Goal: Transaction & Acquisition: Purchase product/service

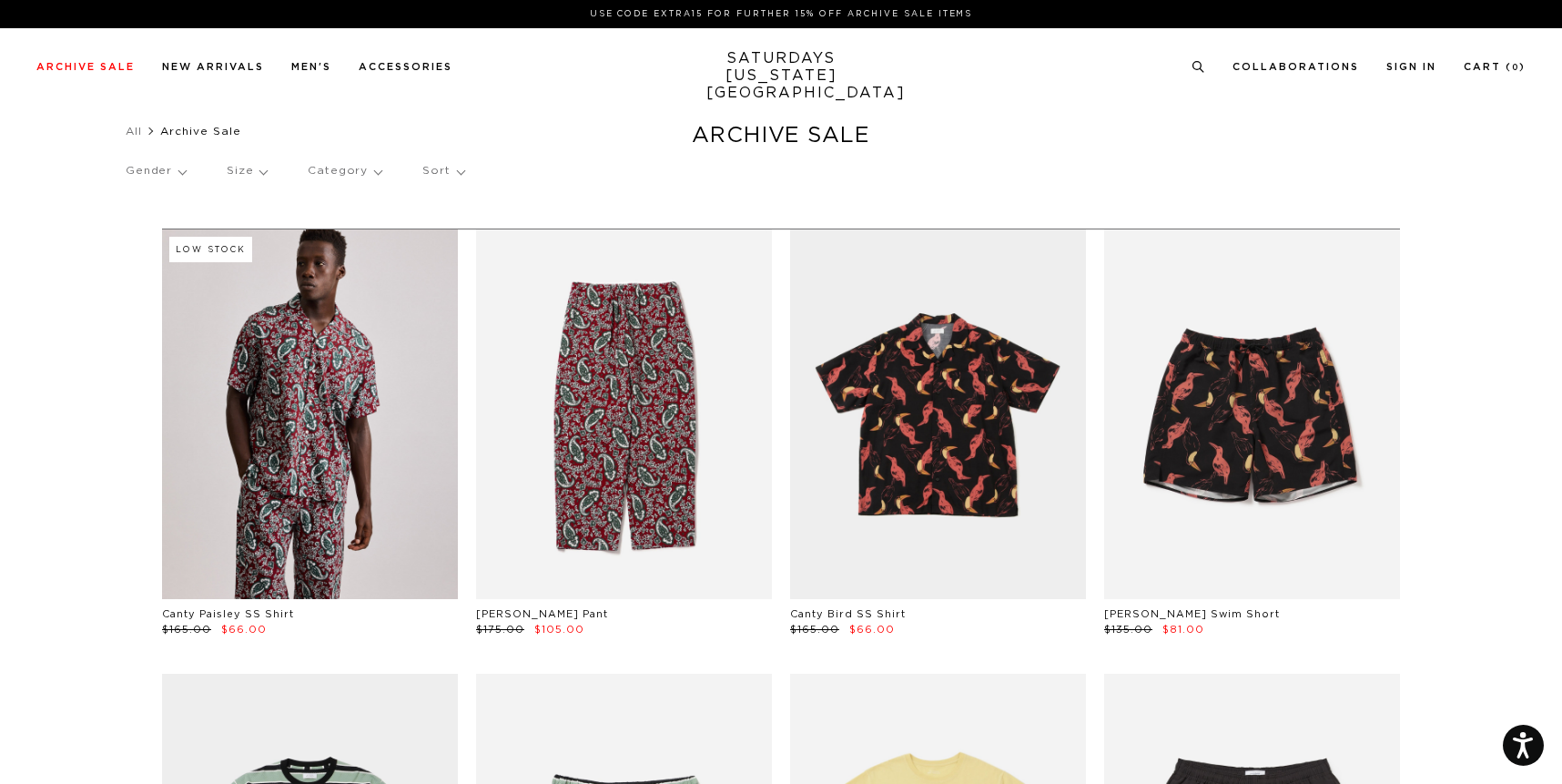
click at [174, 174] on p "Gender" at bounding box center [156, 171] width 60 height 42
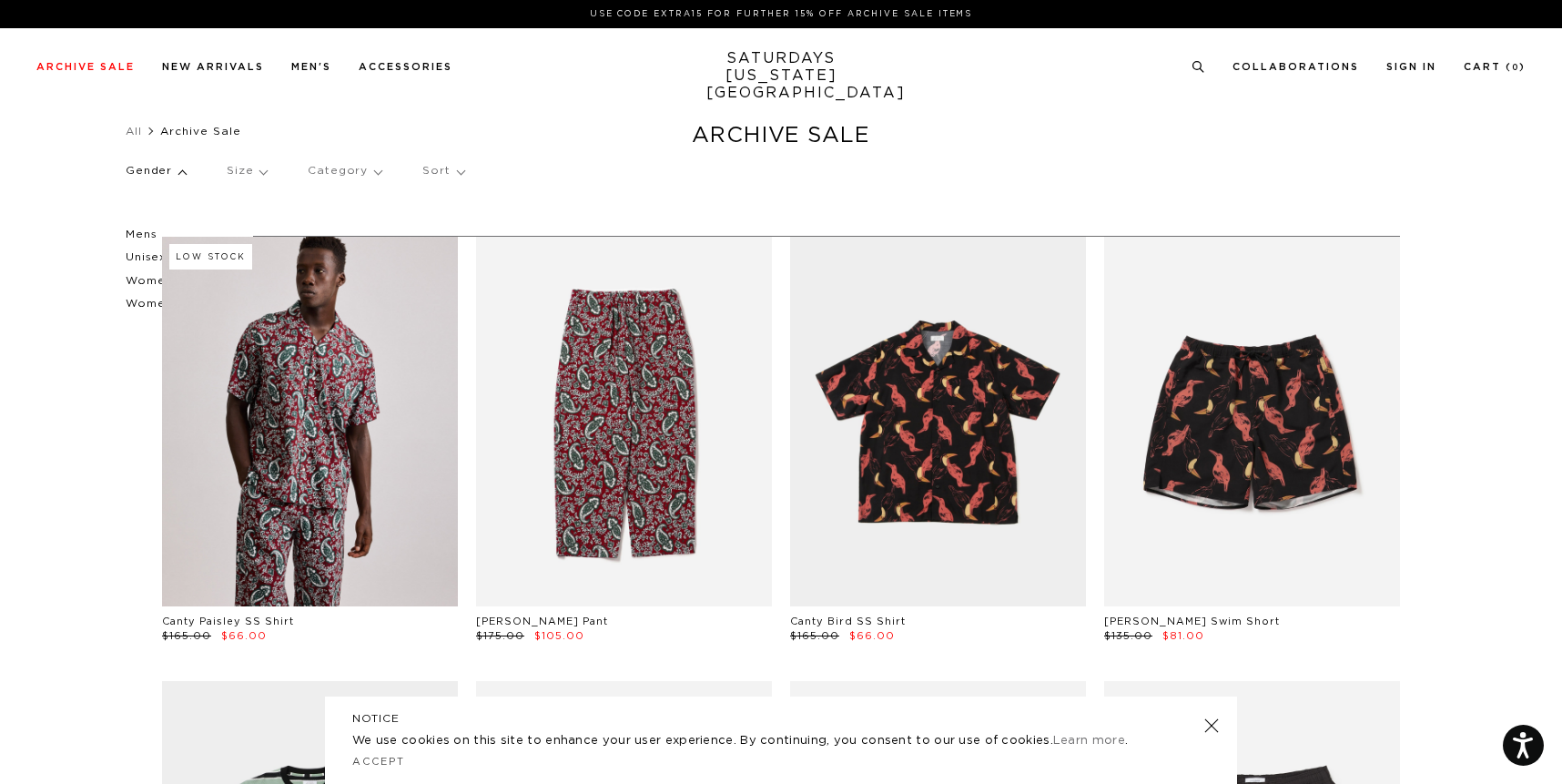
click at [138, 236] on p "Mens" at bounding box center [180, 235] width 109 height 24
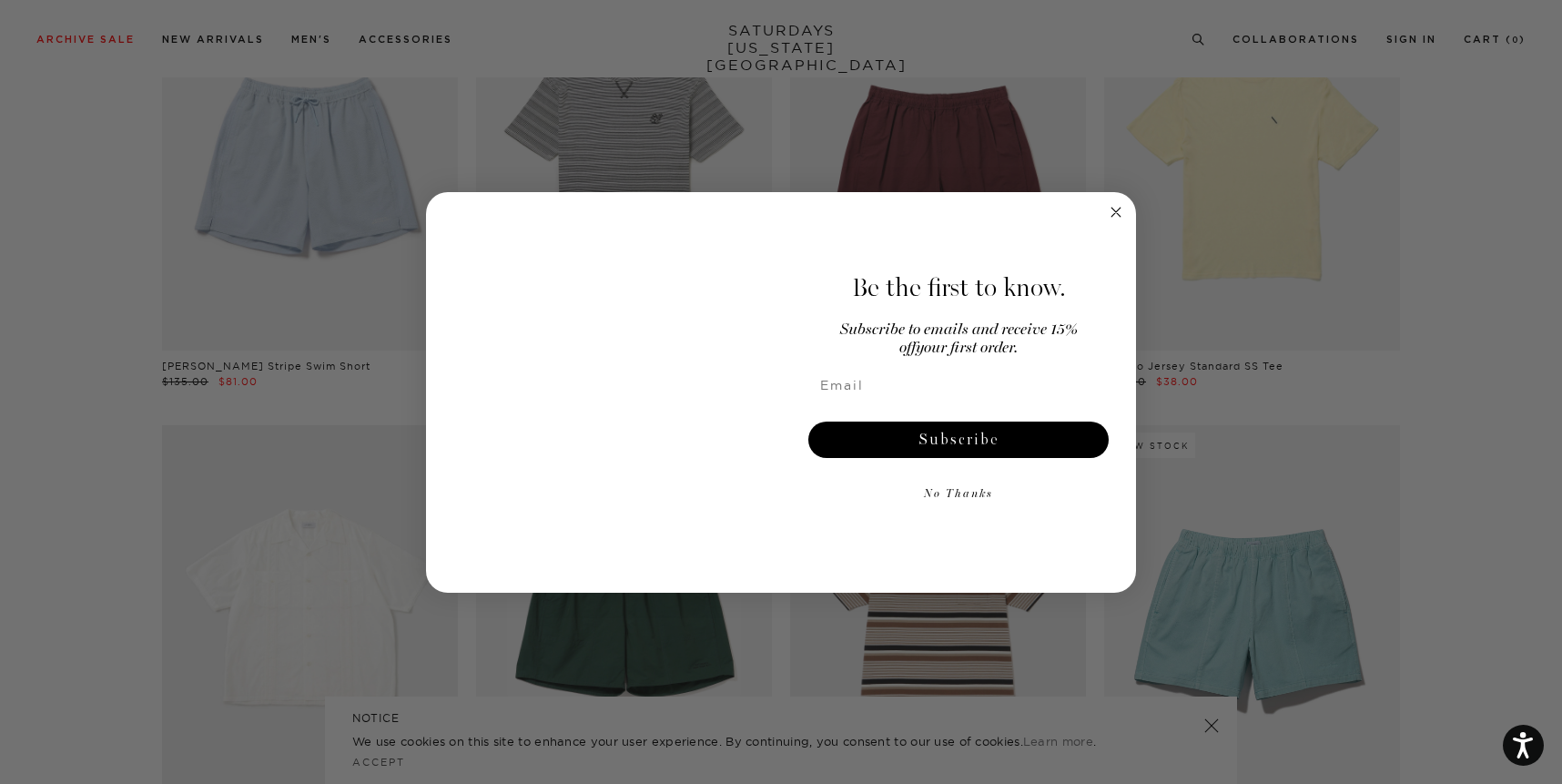
scroll to position [2995, 0]
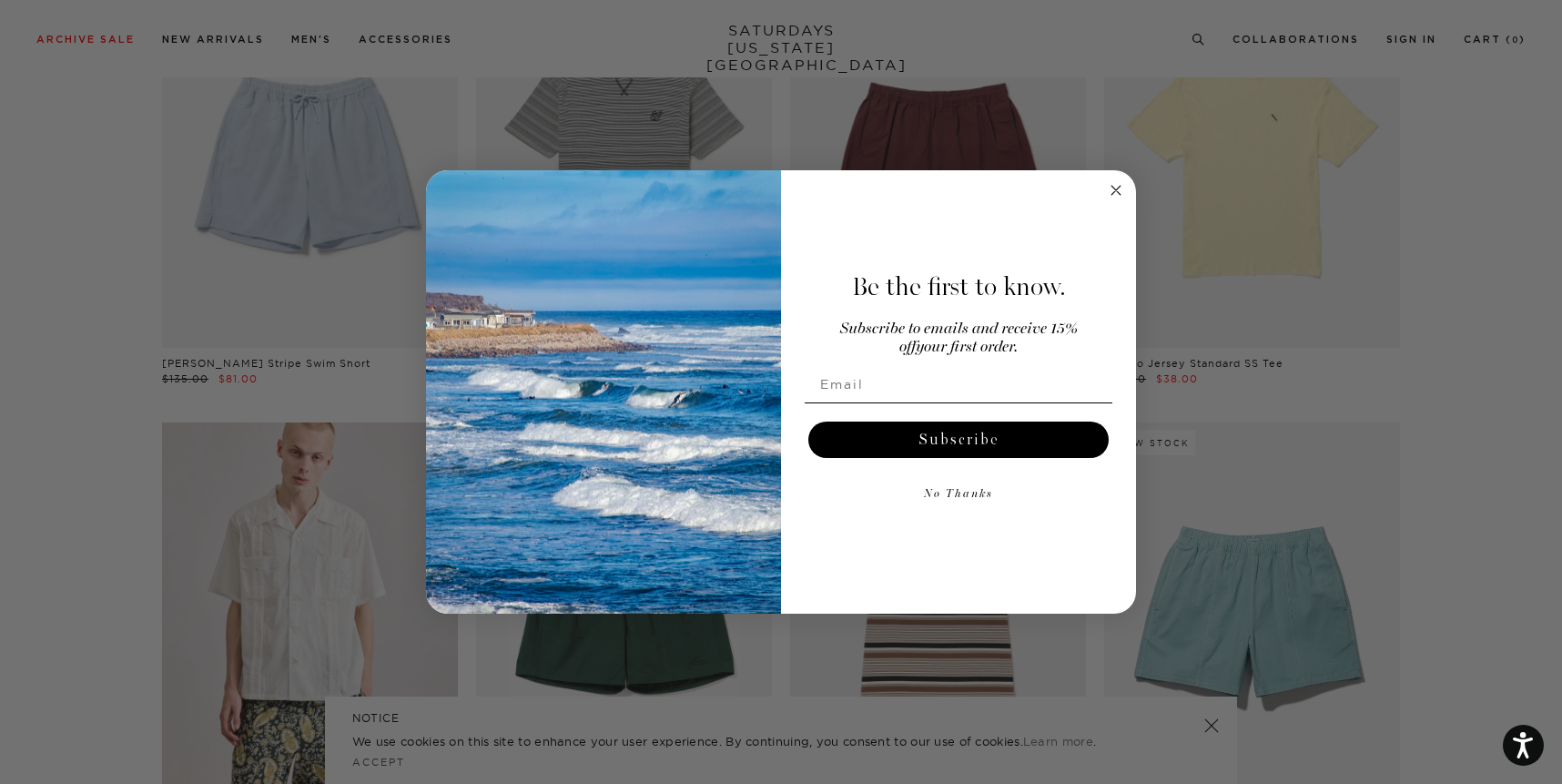
click at [1117, 185] on circle "Close dialog" at bounding box center [1117, 189] width 21 height 21
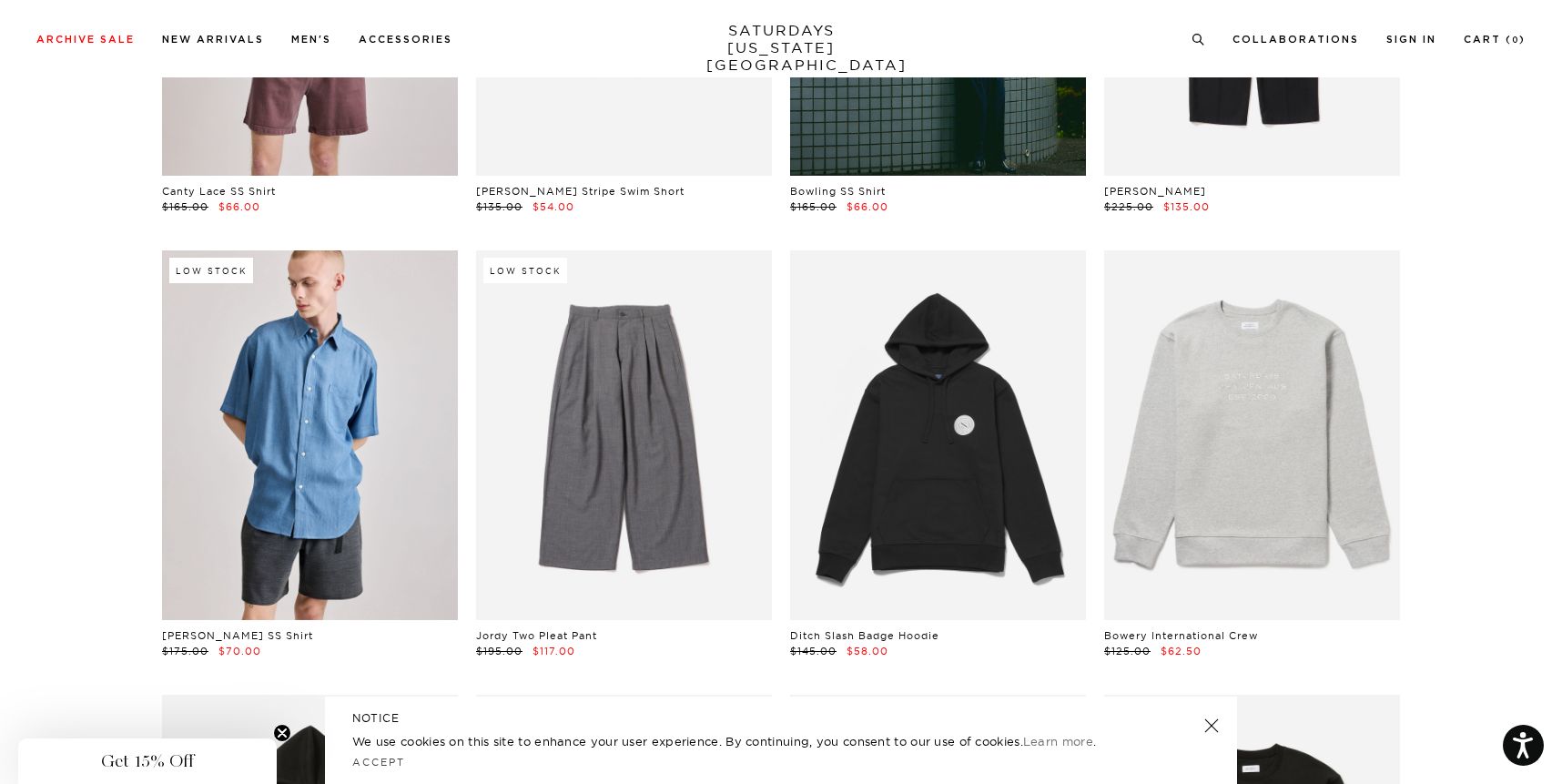
scroll to position [6282, 2]
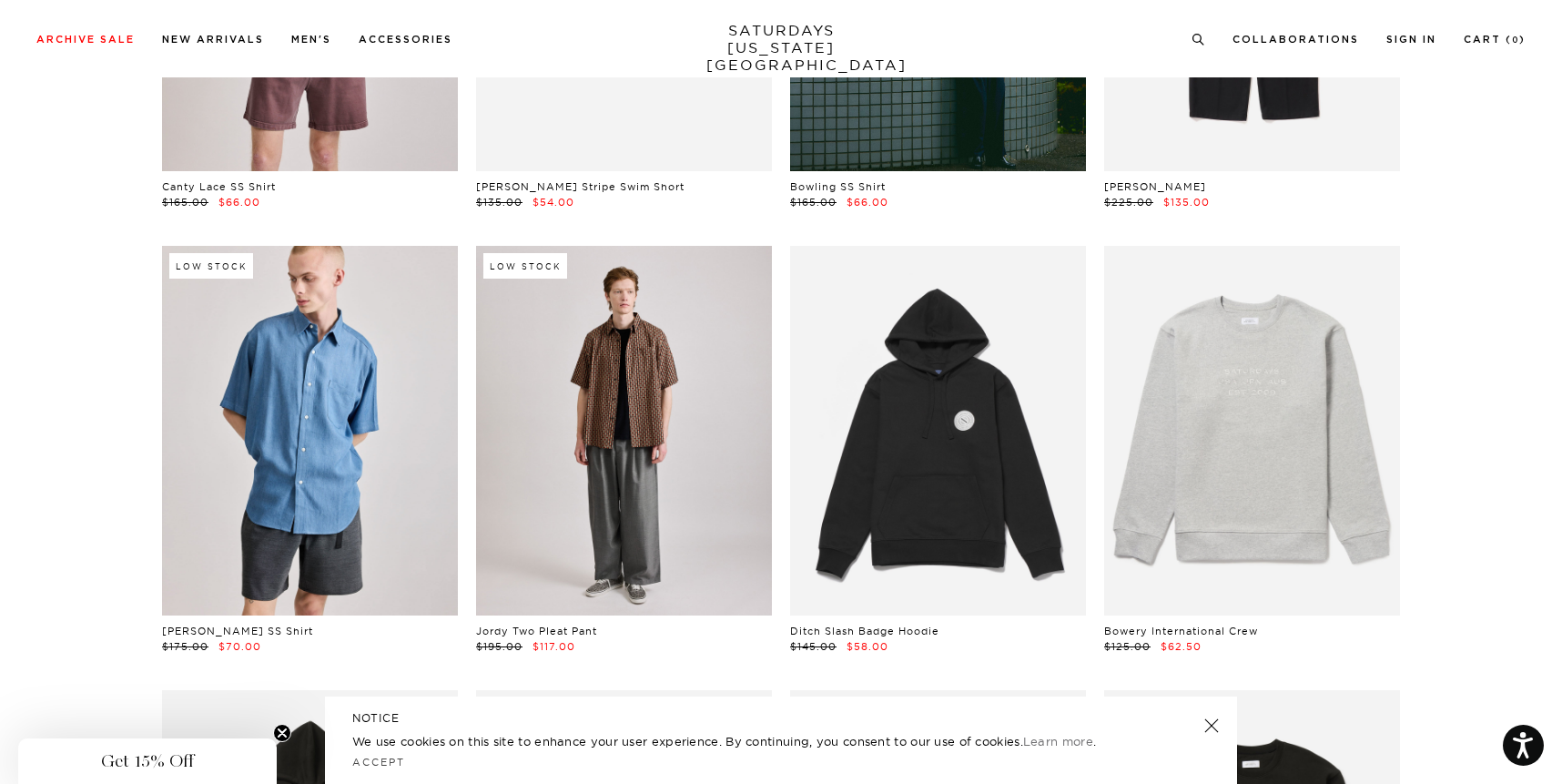
click at [611, 476] on link at bounding box center [624, 431] width 296 height 370
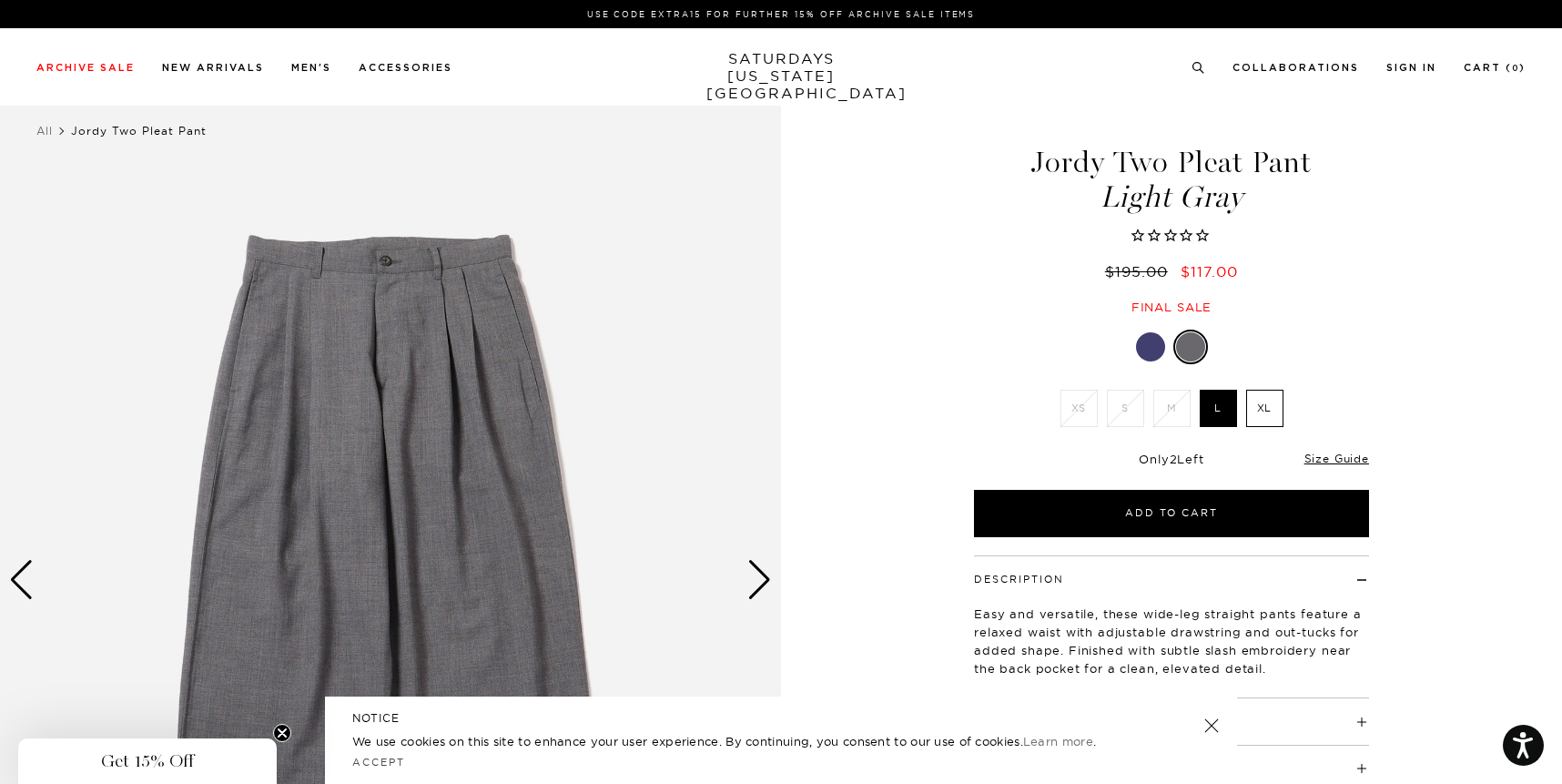
click at [1157, 346] on div at bounding box center [1151, 347] width 29 height 29
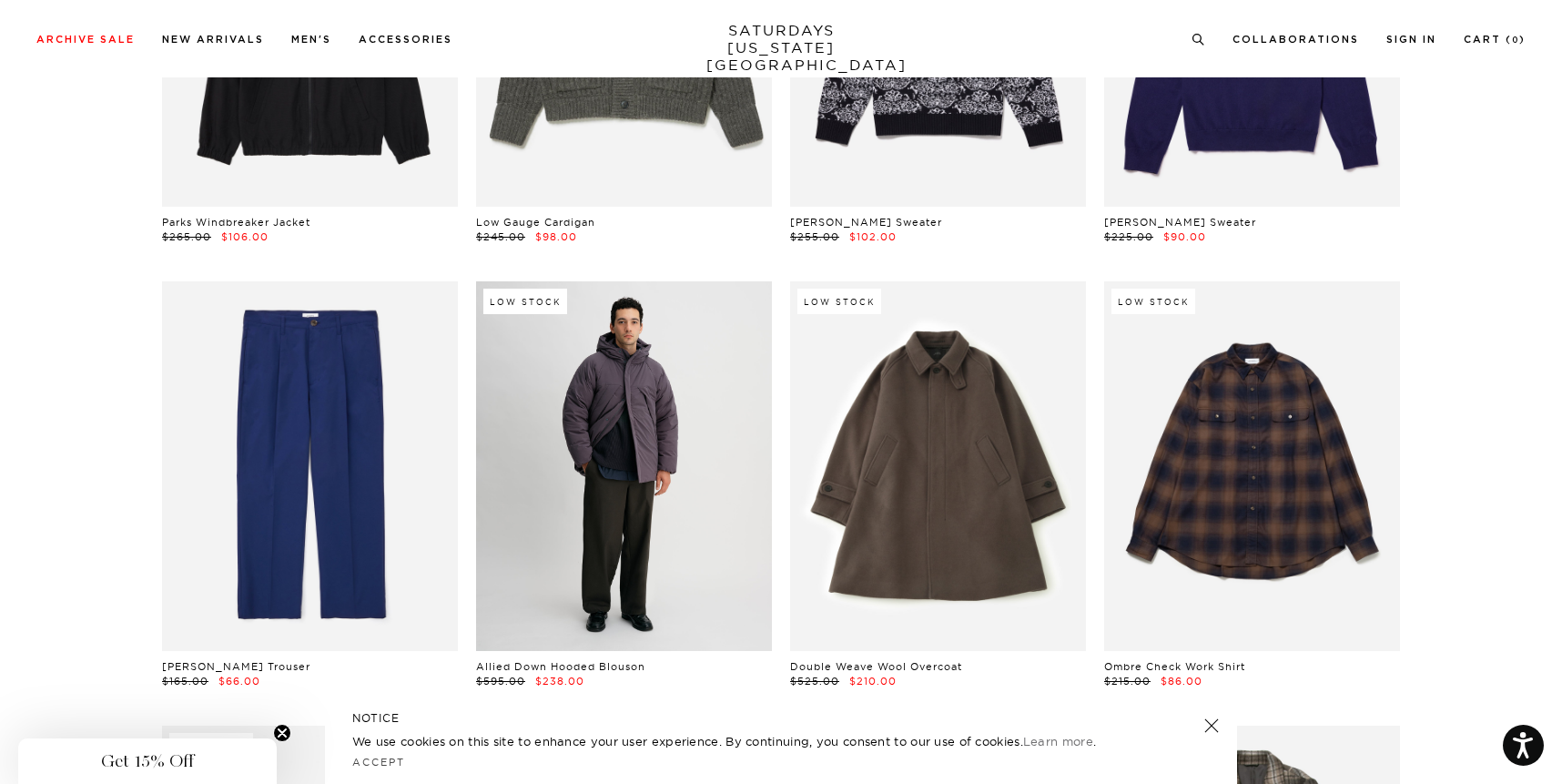
scroll to position [22351, 0]
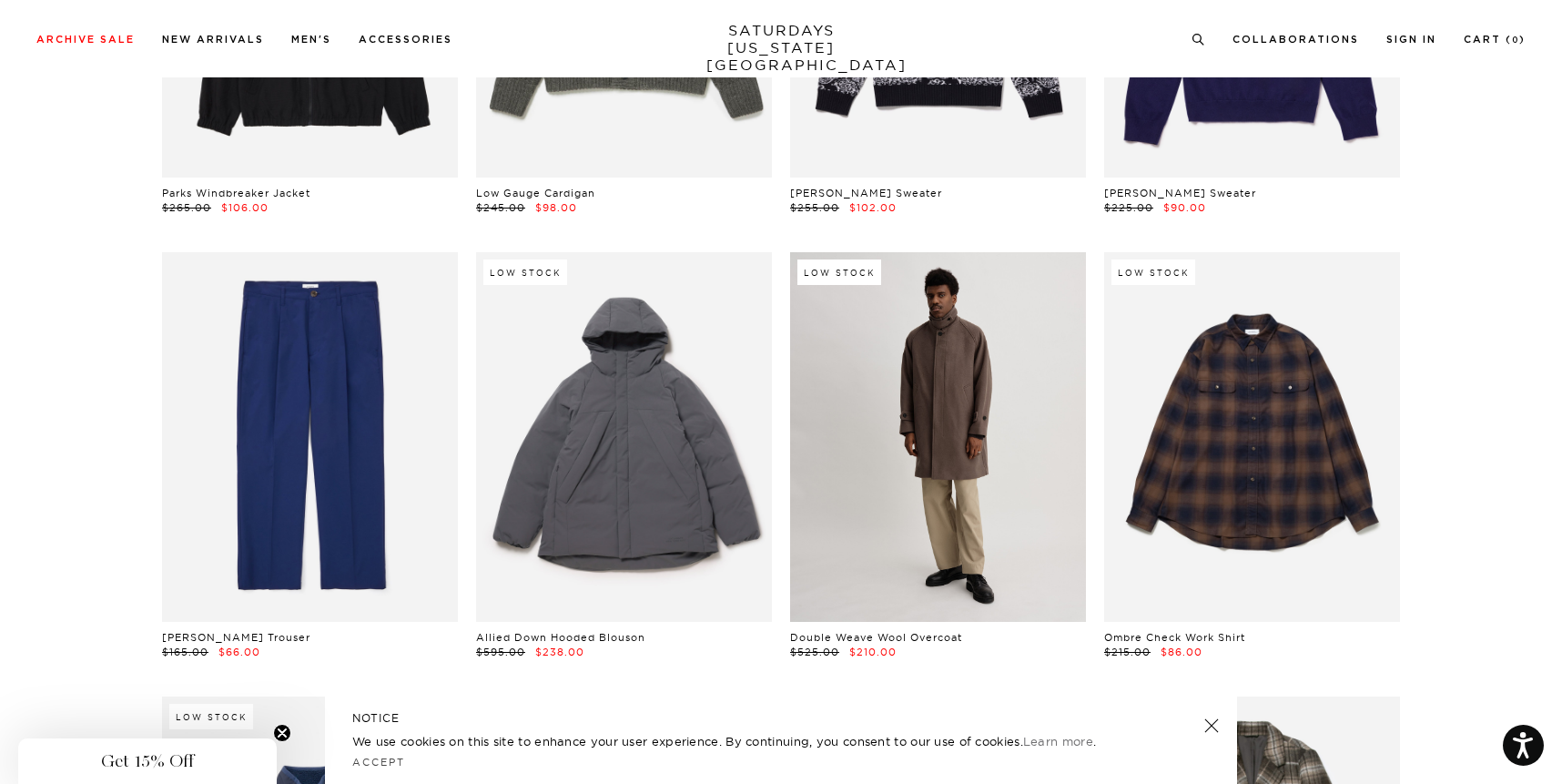
click at [893, 392] on link at bounding box center [938, 437] width 296 height 370
